Goal: Task Accomplishment & Management: Manage account settings

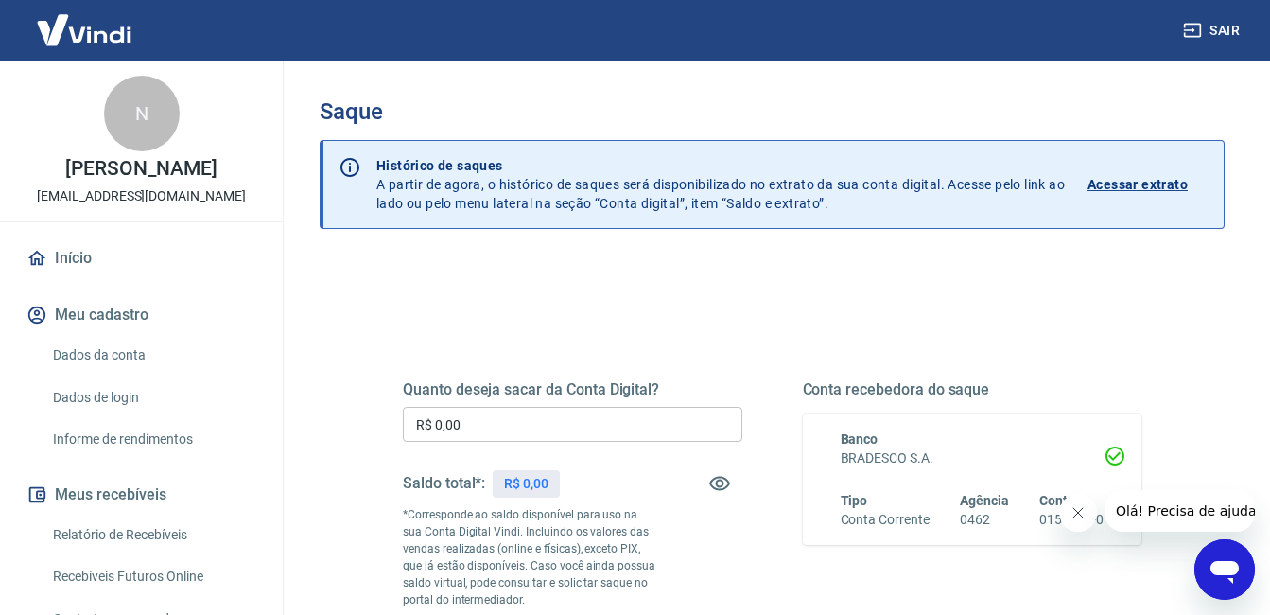
click at [1130, 188] on p "Acessar extrato" at bounding box center [1137, 184] width 100 height 19
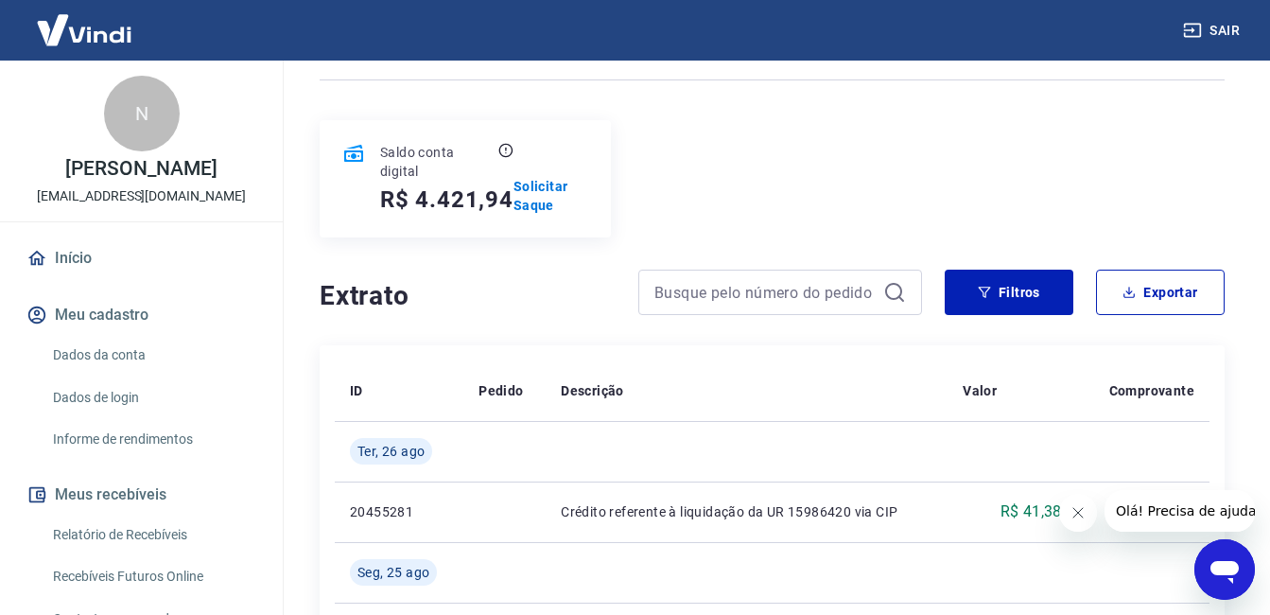
scroll to position [189, 0]
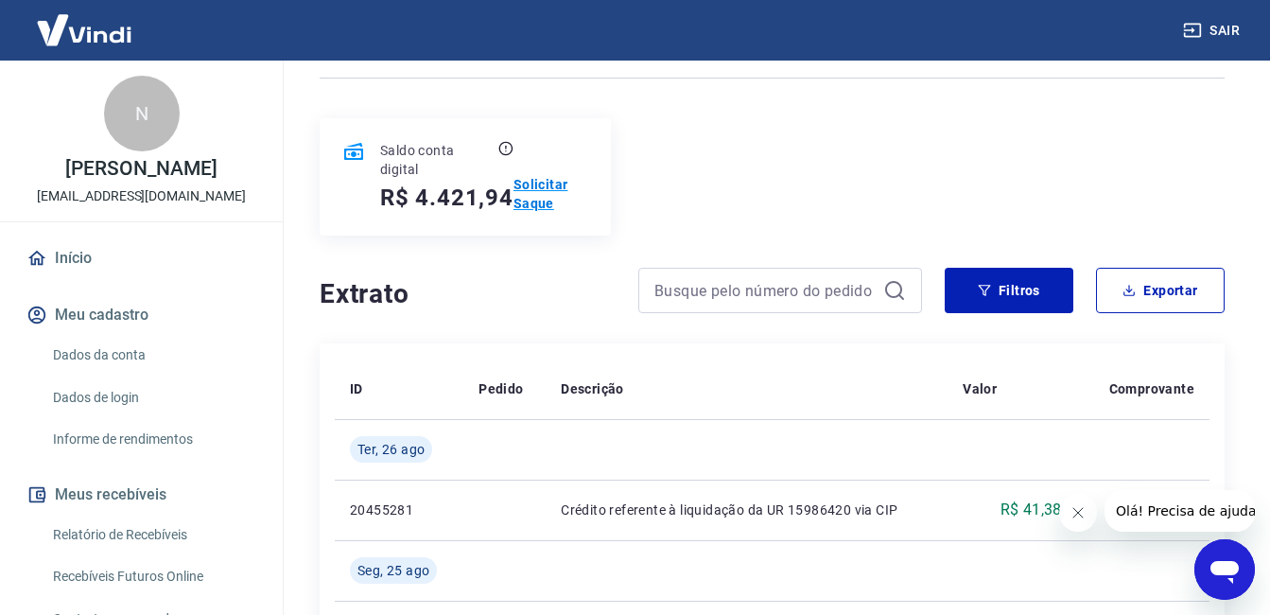
click at [533, 192] on p "Solicitar Saque" at bounding box center [551, 194] width 76 height 38
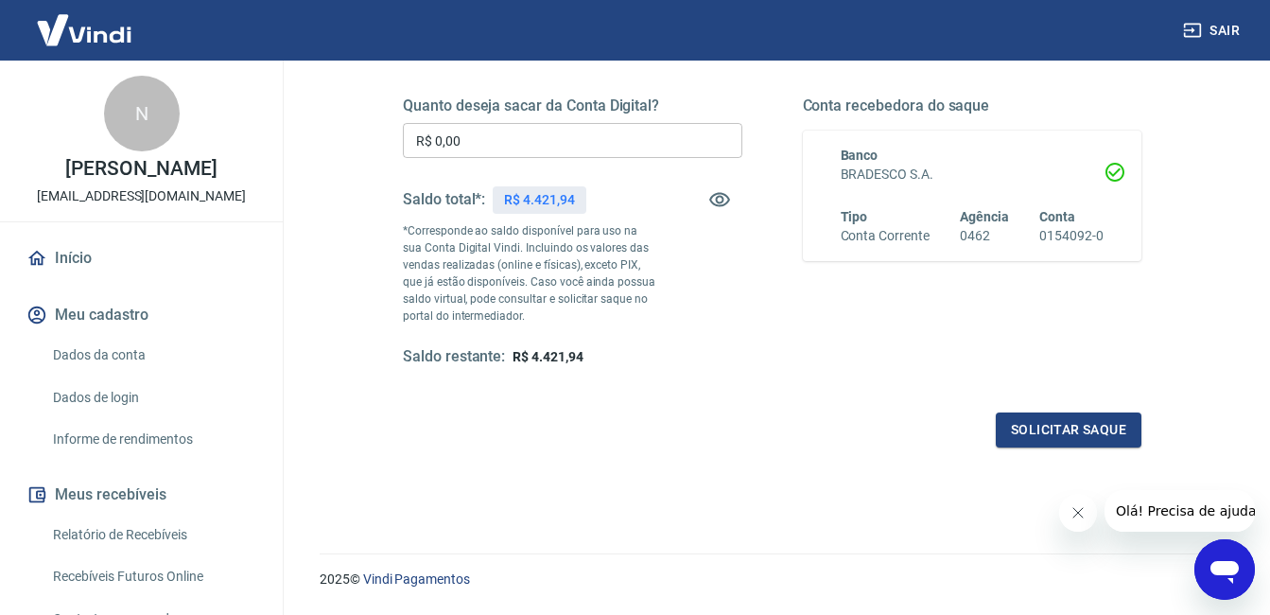
scroll to position [95, 0]
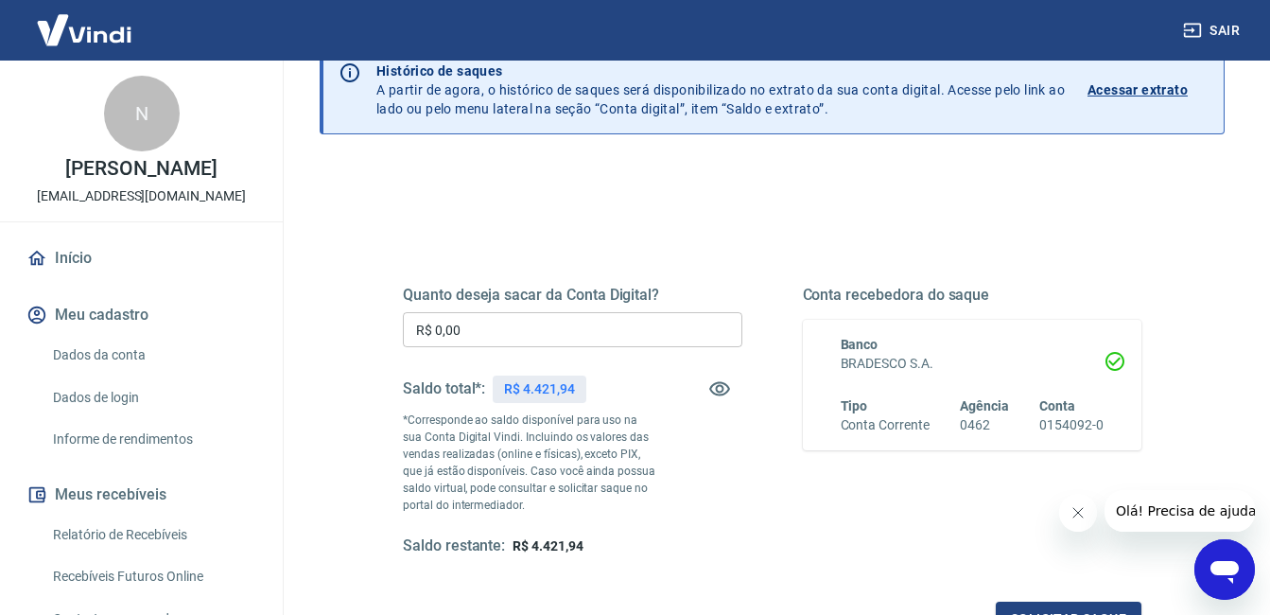
click at [522, 321] on input "R$ 0,00" at bounding box center [572, 329] width 339 height 35
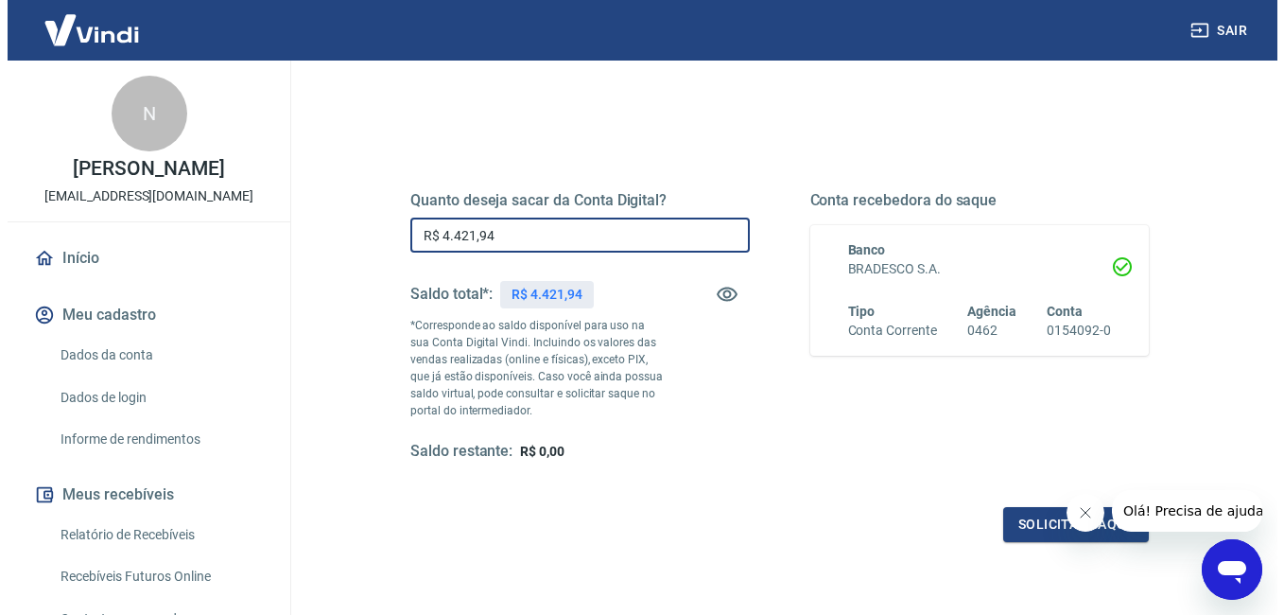
scroll to position [284, 0]
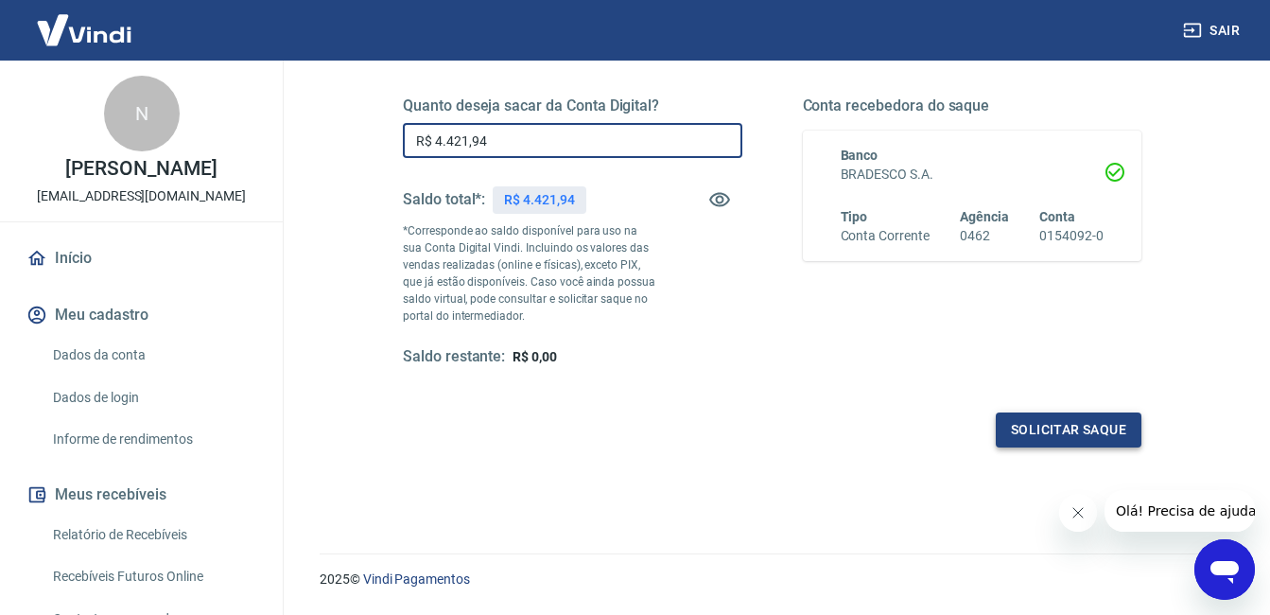
type input "R$ 4.421,94"
click at [1077, 423] on button "Solicitar saque" at bounding box center [1069, 429] width 146 height 35
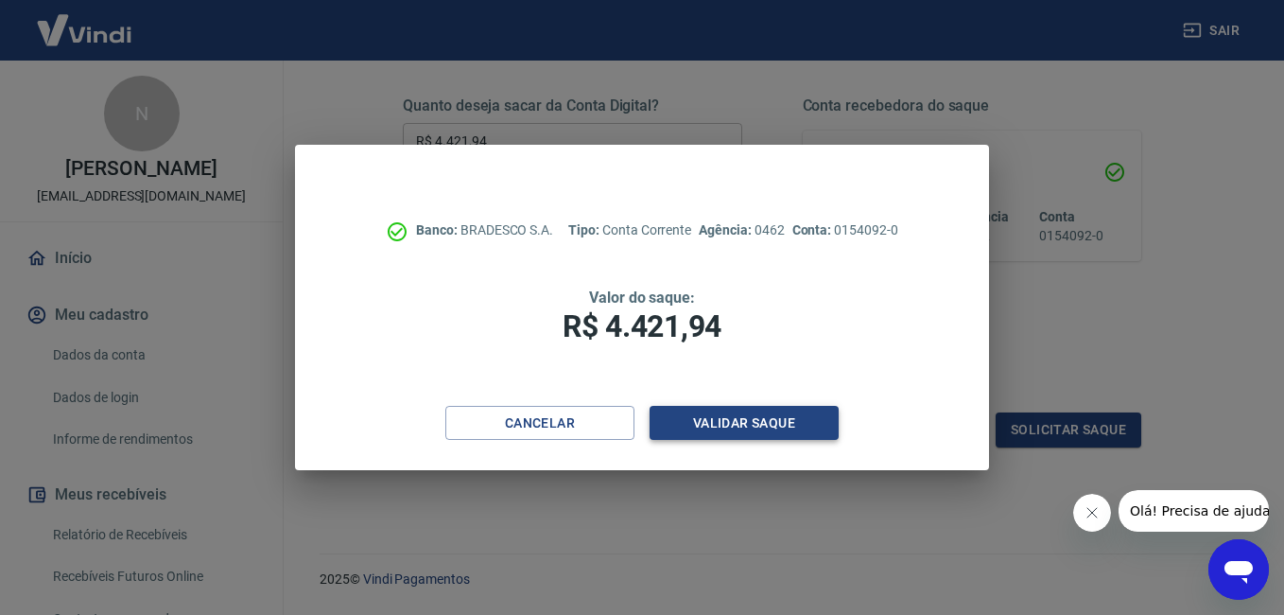
click at [766, 424] on button "Validar saque" at bounding box center [744, 423] width 189 height 35
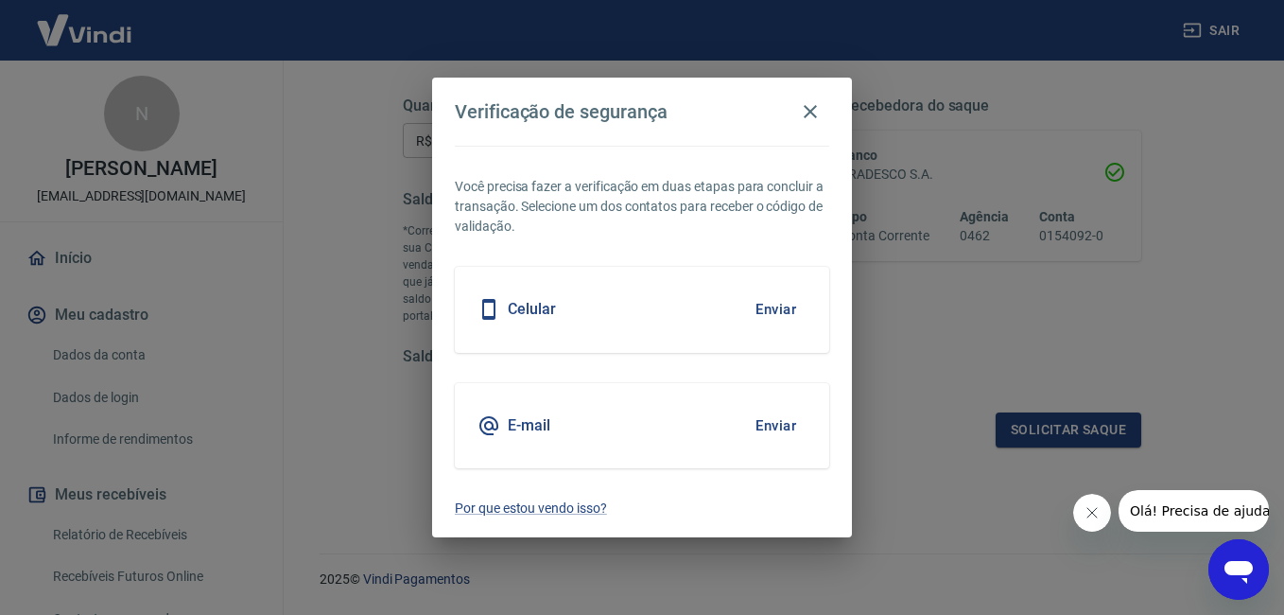
click at [758, 422] on button "Enviar" at bounding box center [775, 426] width 61 height 40
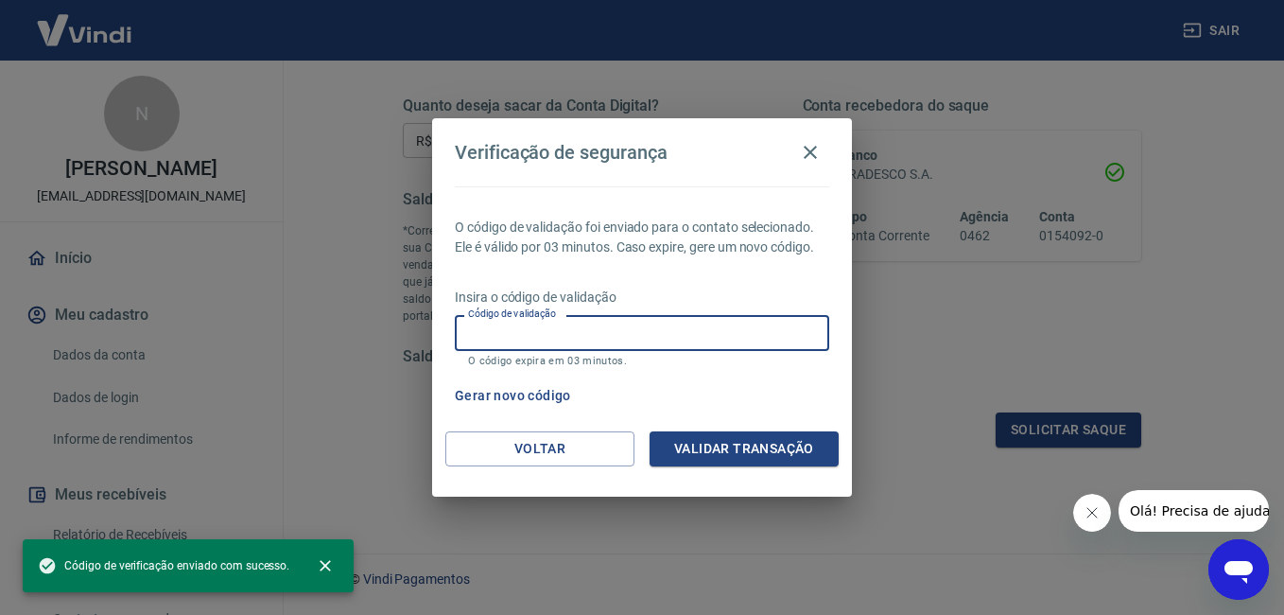
click at [542, 342] on input "Código de validação" at bounding box center [642, 332] width 374 height 35
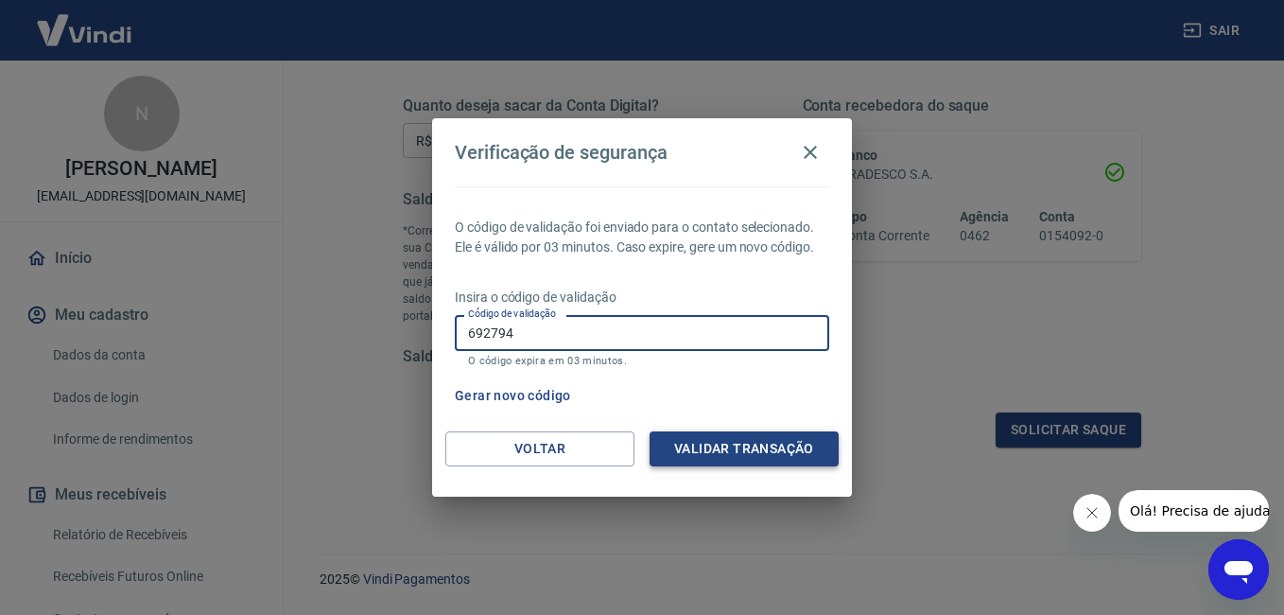
type input "692794"
click at [754, 446] on button "Validar transação" at bounding box center [744, 448] width 189 height 35
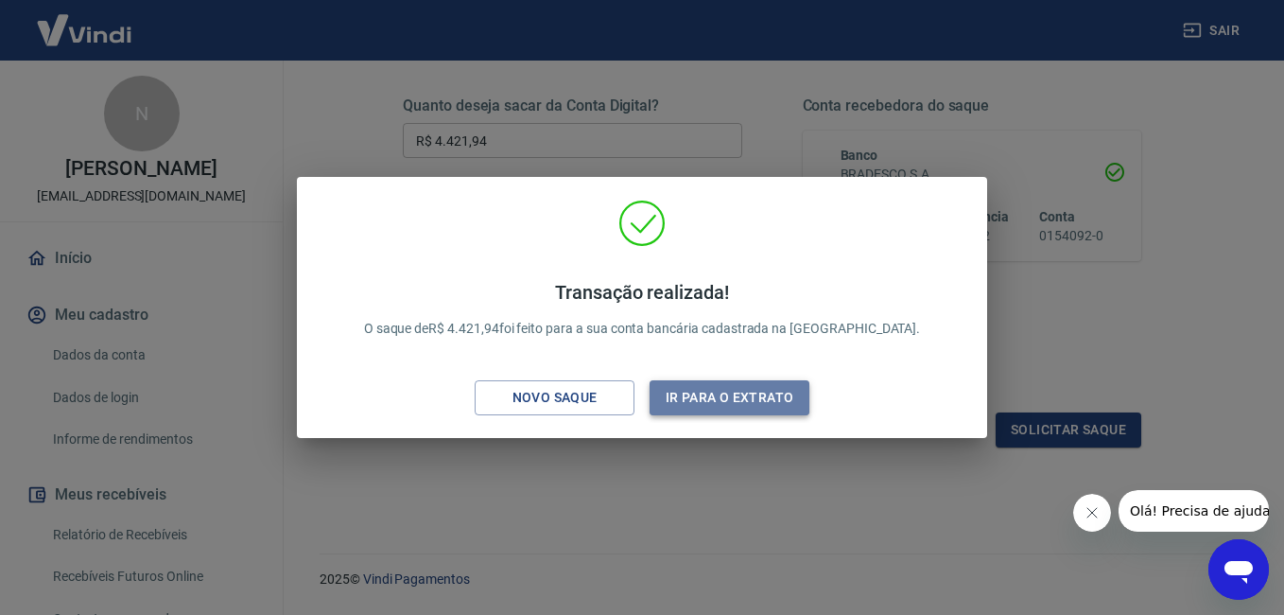
click at [676, 399] on button "Ir para o extrato" at bounding box center [730, 397] width 160 height 35
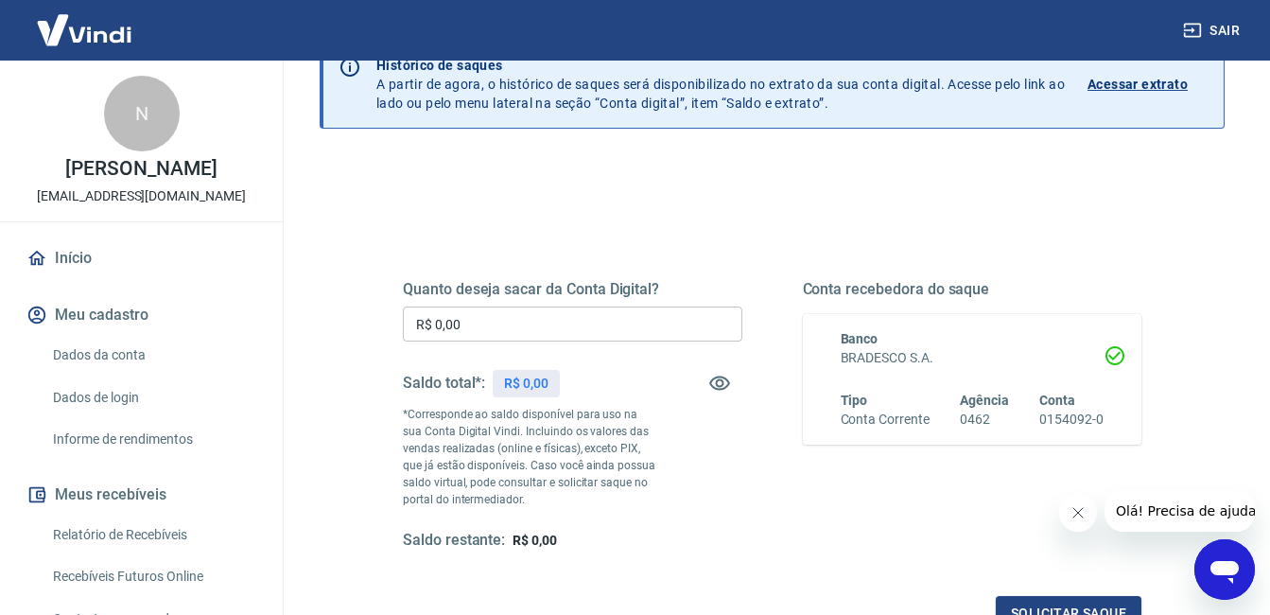
scroll to position [284, 0]
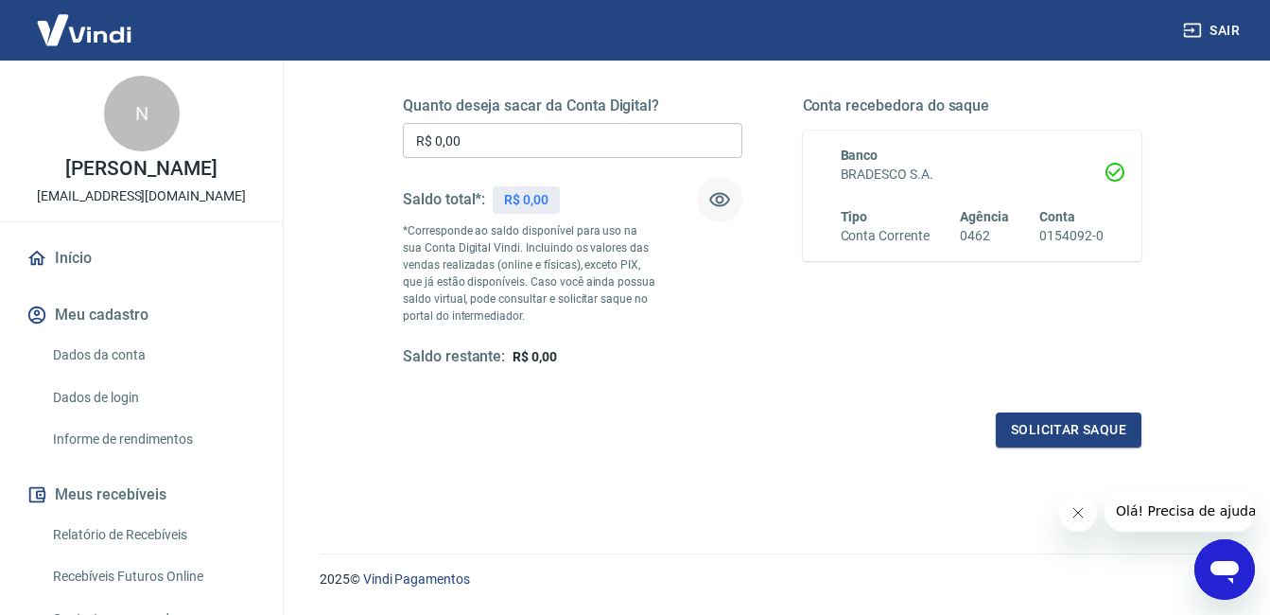
click at [705, 196] on button "button" at bounding box center [719, 199] width 45 height 45
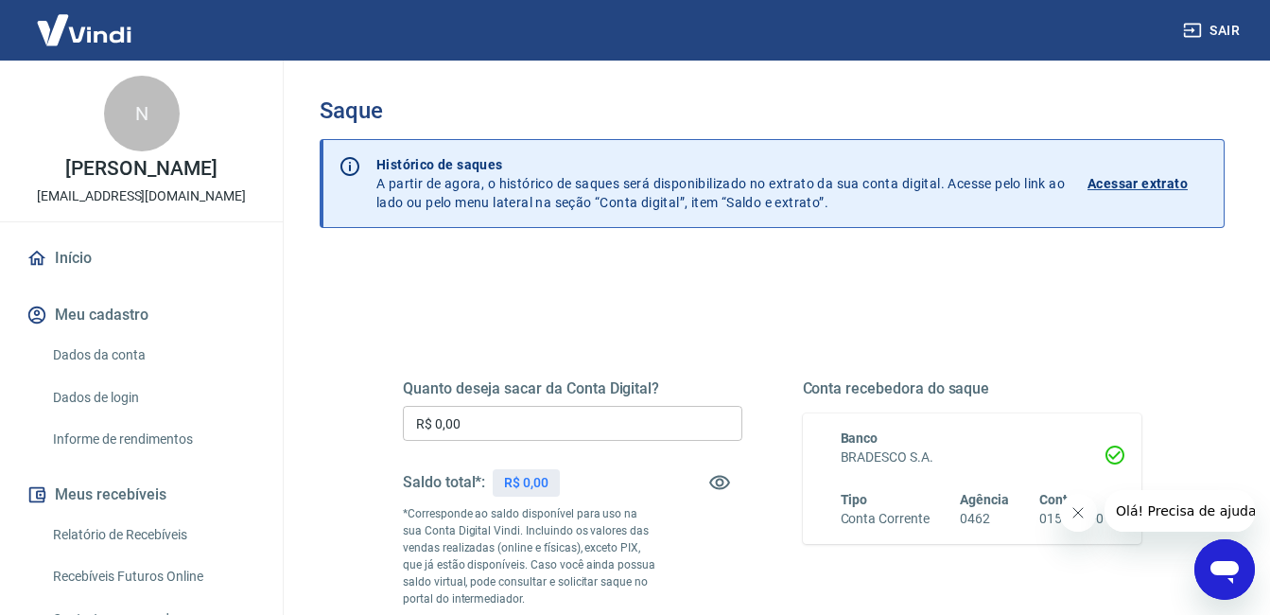
scroll to position [0, 0]
